Goal: Information Seeking & Learning: Learn about a topic

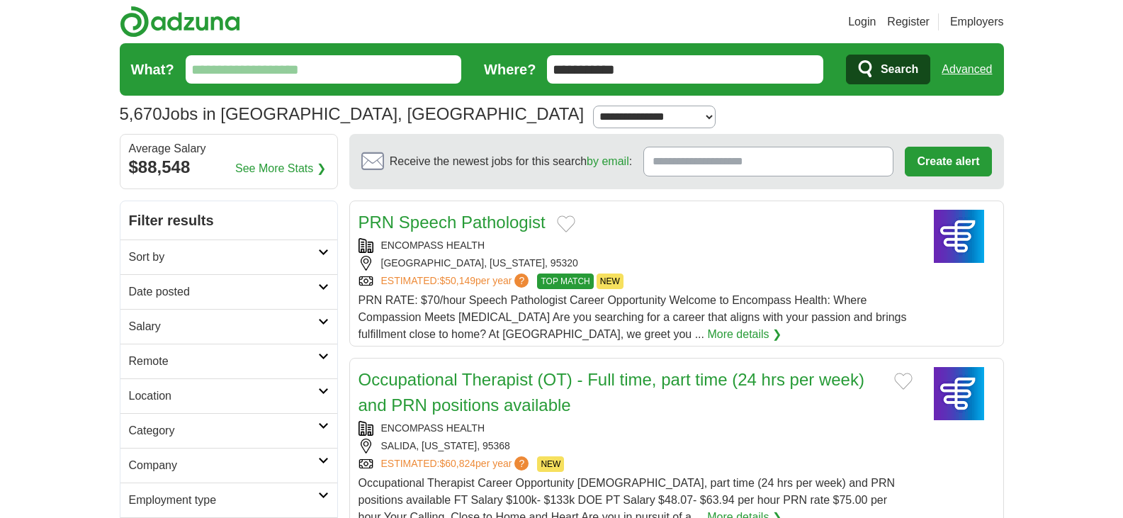
click at [255, 71] on input "What?" at bounding box center [324, 69] width 276 height 28
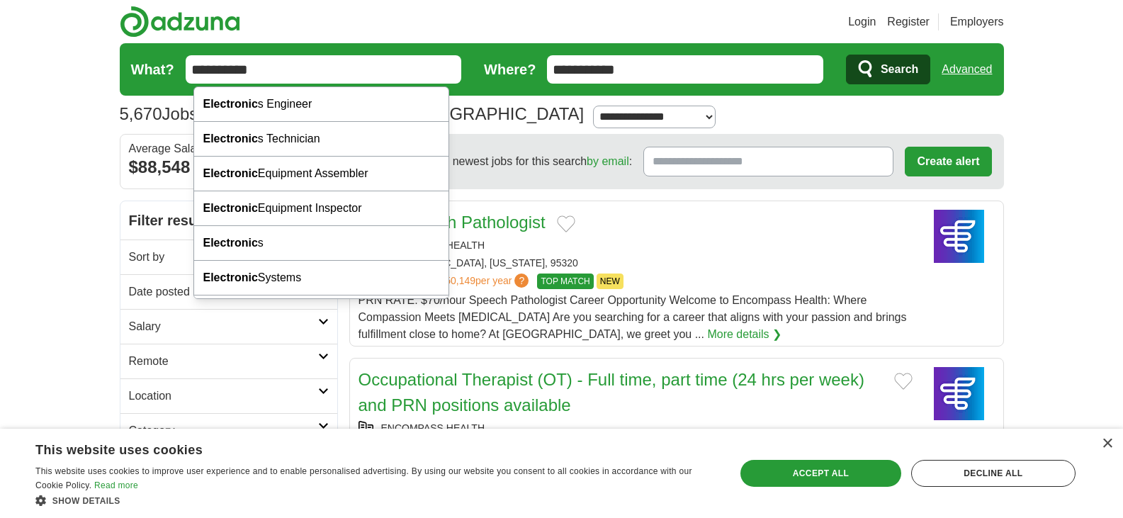
type input "**********"
click at [886, 77] on span "Search" at bounding box center [900, 69] width 38 height 28
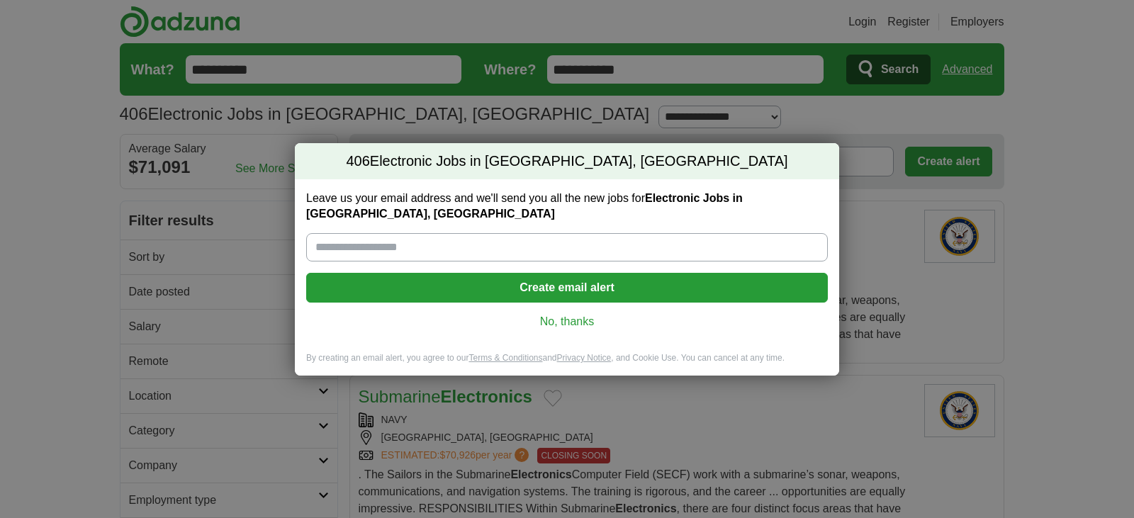
click at [565, 320] on link "No, thanks" at bounding box center [566, 322] width 499 height 16
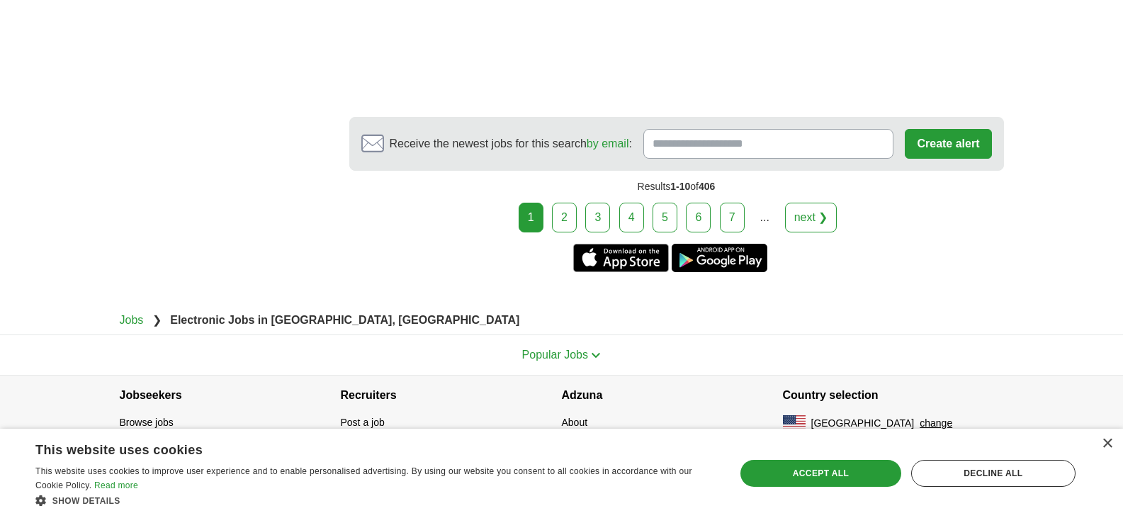
scroll to position [2866, 0]
click at [552, 232] on link "2" at bounding box center [564, 218] width 25 height 30
click at [632, 232] on link "3" at bounding box center [638, 218] width 25 height 30
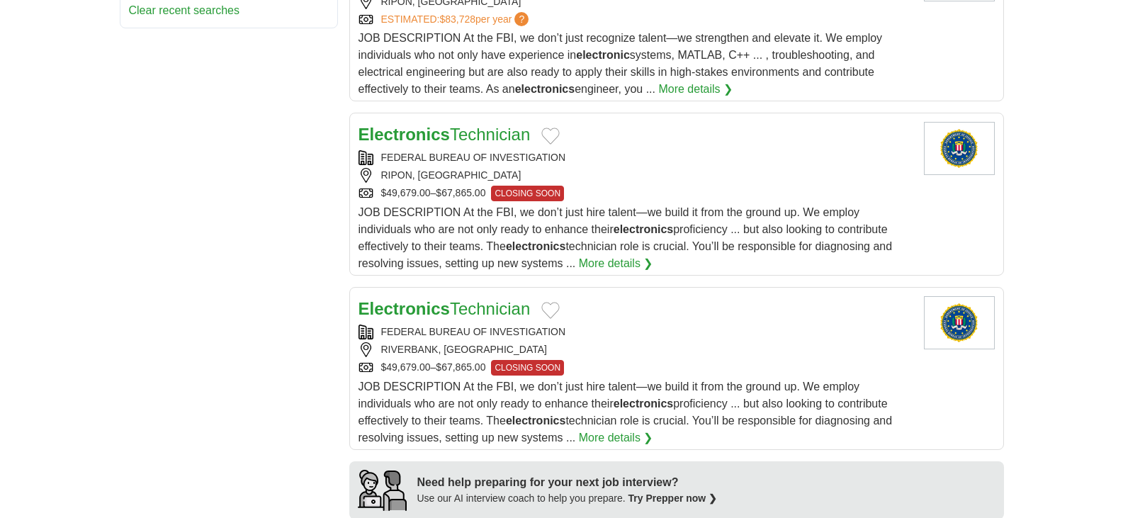
scroll to position [868, 0]
